Goal: Task Accomplishment & Management: Manage account settings

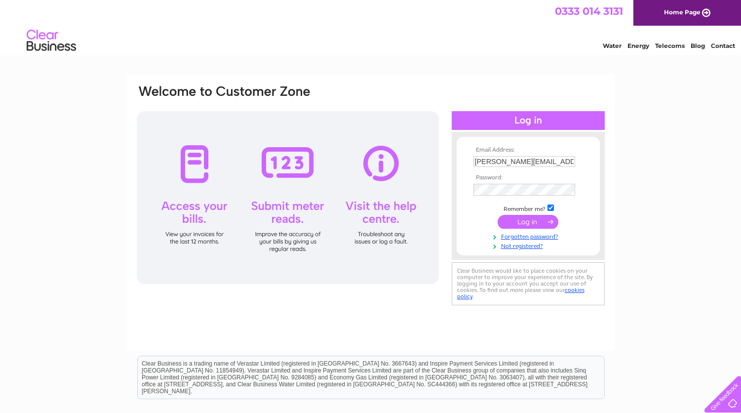
click at [536, 226] on input "submit" at bounding box center [528, 222] width 61 height 14
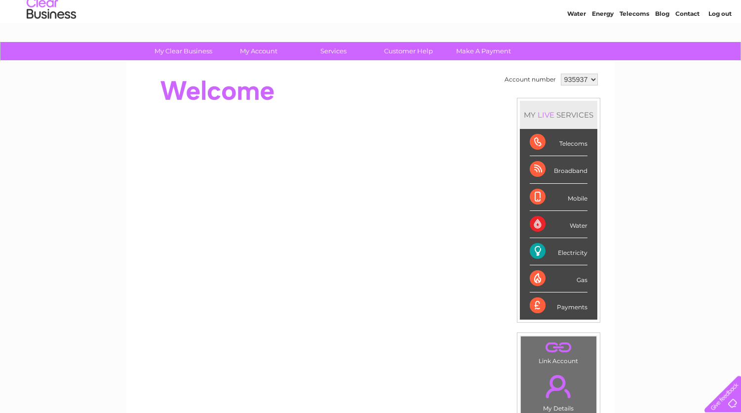
scroll to position [32, 0]
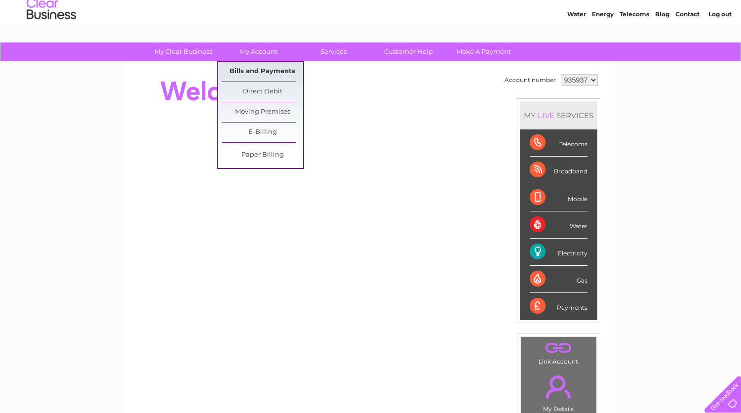
click at [256, 72] on link "Bills and Payments" at bounding box center [262, 72] width 81 height 20
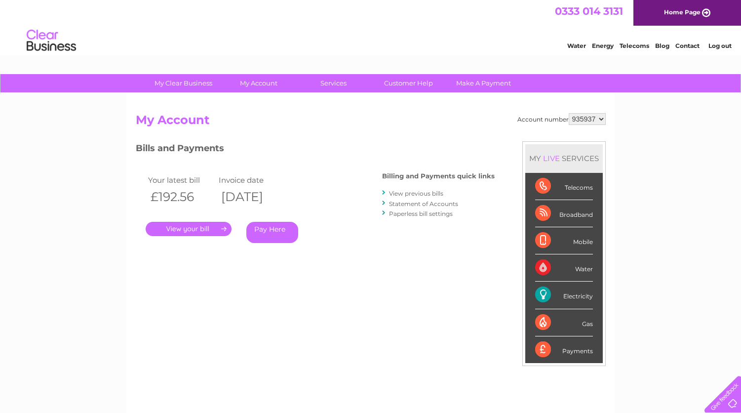
click at [193, 229] on link "." at bounding box center [189, 229] width 86 height 14
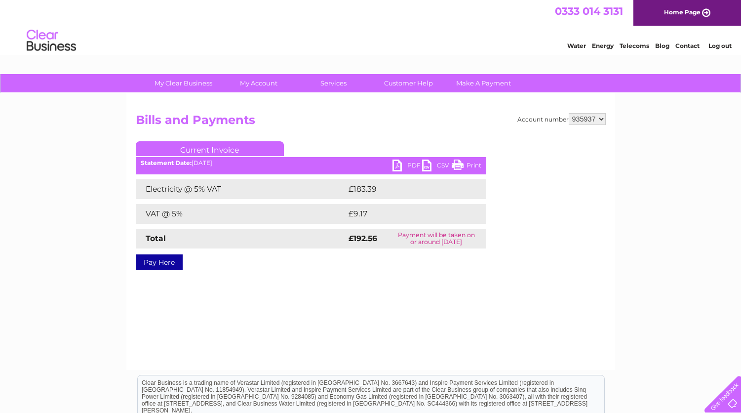
click at [398, 163] on link "PDF" at bounding box center [408, 167] width 30 height 14
